Goal: Ask a question

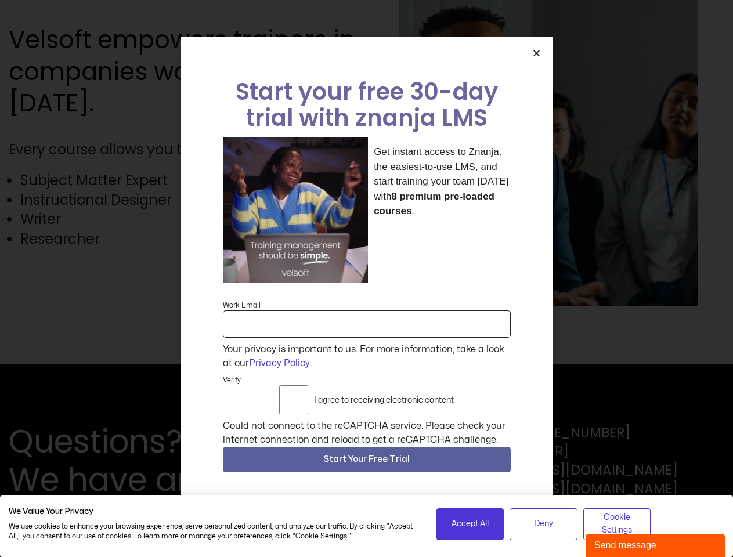
click at [366, 278] on div "Get instant access to Znanja, the easiest-to-use LMS, and start training your t…" at bounding box center [367, 210] width 288 height 146
click at [536, 57] on icon "Close" at bounding box center [536, 53] width 9 height 9
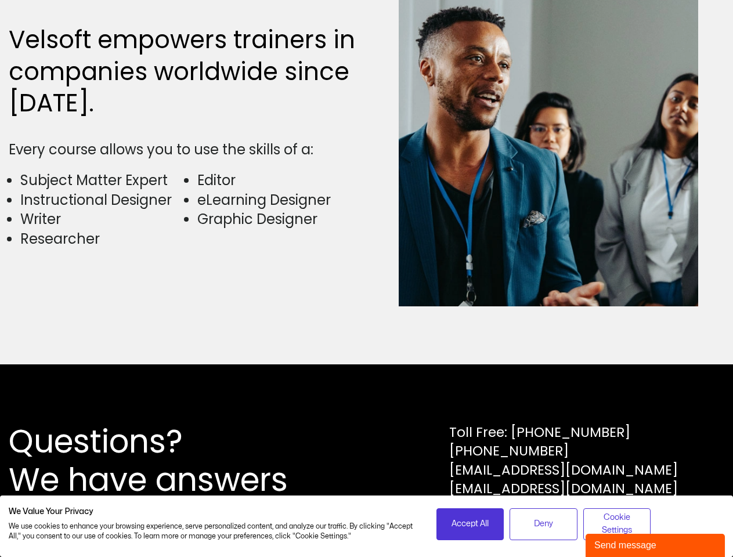
click at [367, 462] on div "Questions? We have answers Toll Free: [PHONE_NUMBER] [PHONE_NUMBER] [EMAIL_ADDR…" at bounding box center [366, 460] width 715 height 77
click at [470, 524] on span "Accept All" at bounding box center [469, 523] width 37 height 13
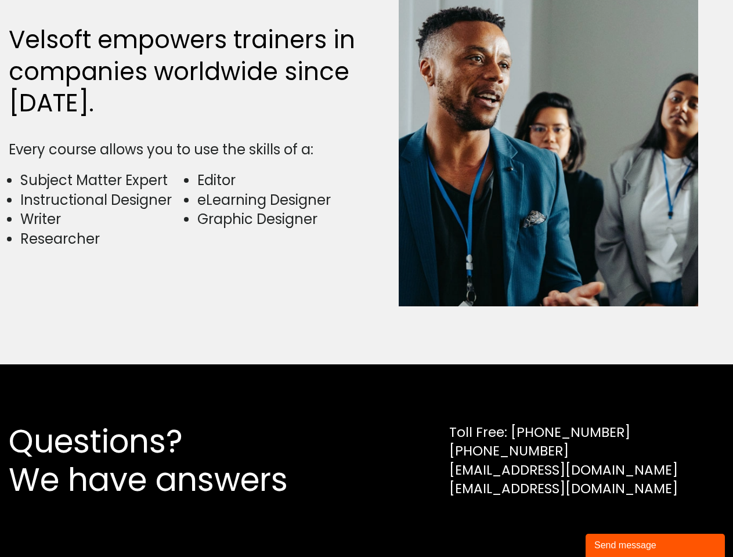
click at [543, 524] on div "Questions? We have answers Toll Free: [PHONE_NUMBER] [PHONE_NUMBER] [EMAIL_ADDR…" at bounding box center [366, 460] width 733 height 193
click at [617, 524] on div "Questions? We have answers Toll Free: [PHONE_NUMBER] [PHONE_NUMBER] [EMAIL_ADDR…" at bounding box center [366, 460] width 733 height 193
click at [655, 545] on div "Send message" at bounding box center [655, 545] width 122 height 14
